Goal: Task Accomplishment & Management: Manage account settings

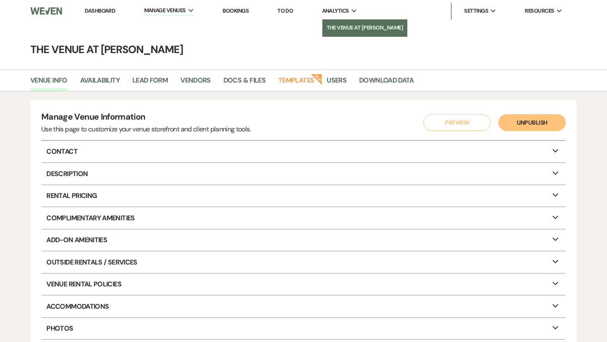
click at [331, 25] on li "The Venue at [PERSON_NAME]" at bounding box center [365, 28] width 77 height 8
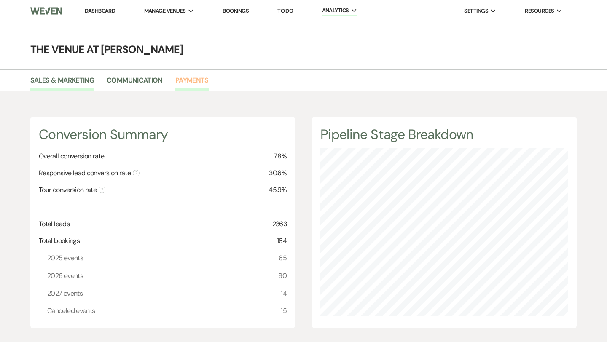
click at [196, 79] on link "Payments" at bounding box center [191, 83] width 33 height 16
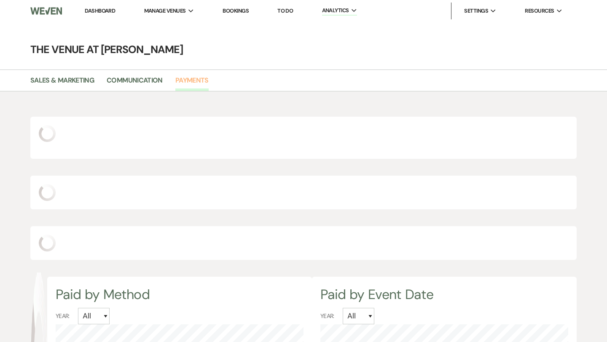
scroll to position [342, 607]
select select "2025"
